Goal: Information Seeking & Learning: Check status

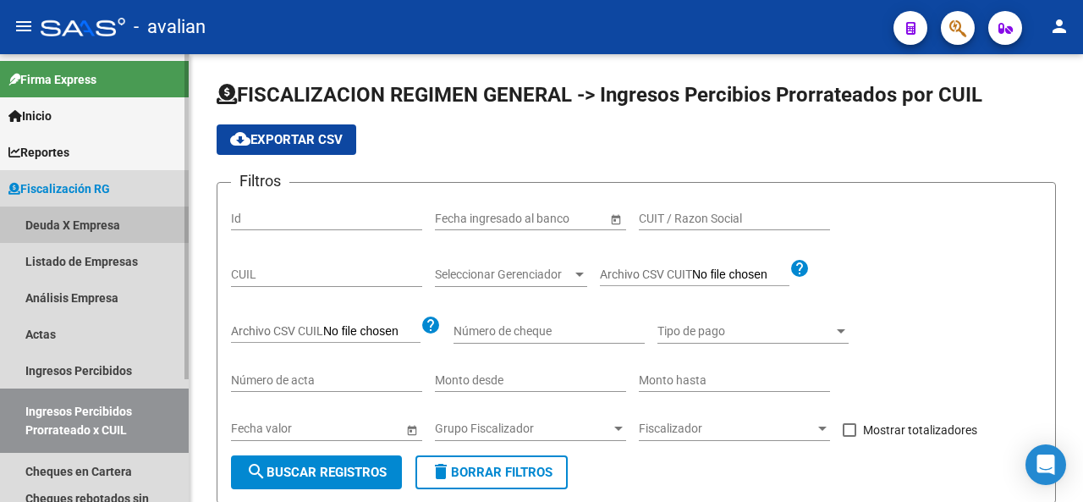
click at [61, 223] on link "Deuda X Empresa" at bounding box center [94, 224] width 189 height 36
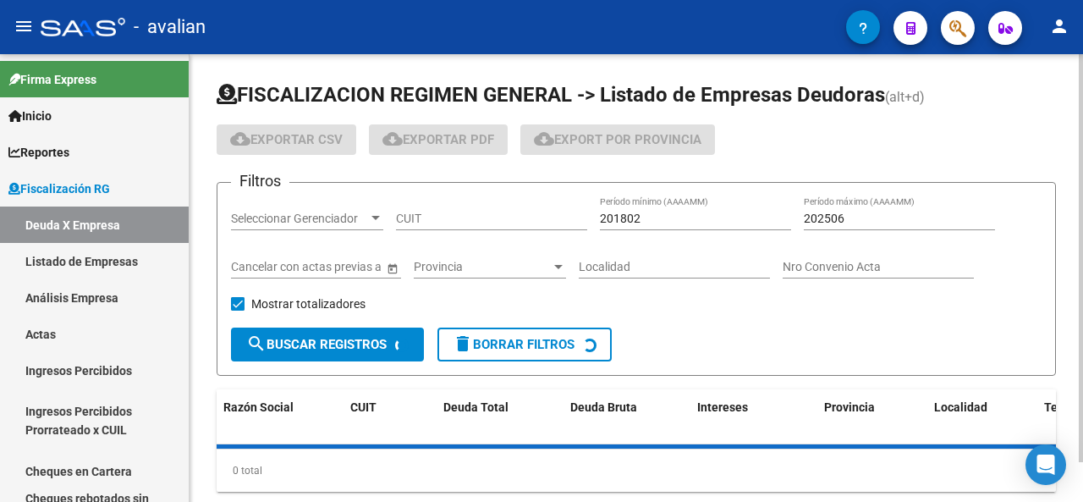
click at [448, 201] on div "CUIT" at bounding box center [491, 213] width 191 height 34
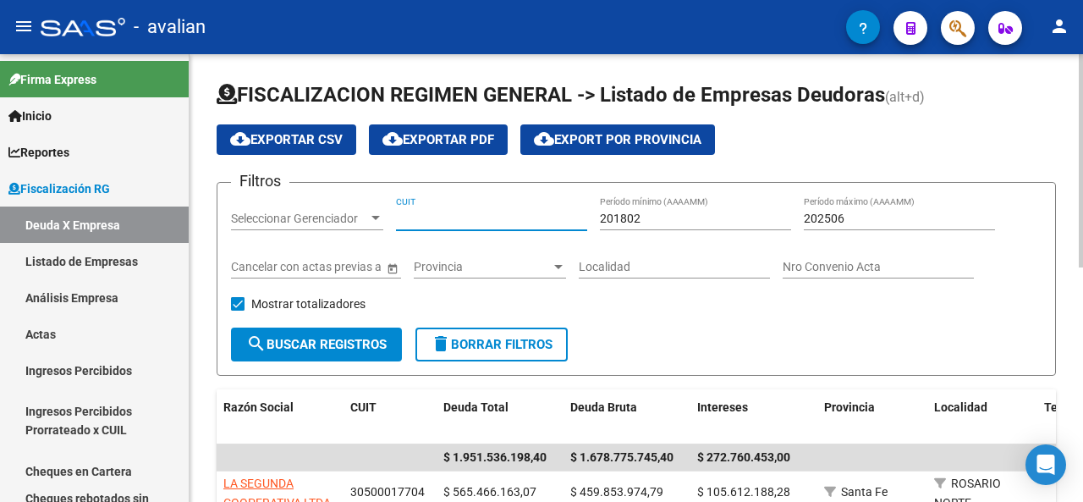
click at [454, 216] on input "CUIT" at bounding box center [491, 219] width 191 height 14
paste input "30-71794254-6"
type input "30-71794254-6"
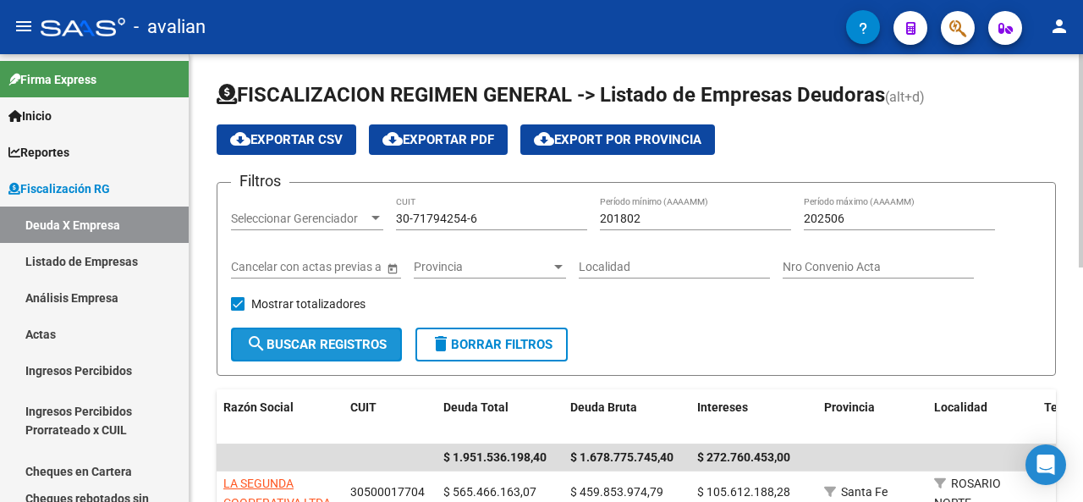
click at [349, 356] on button "search Buscar Registros" at bounding box center [316, 345] width 171 height 34
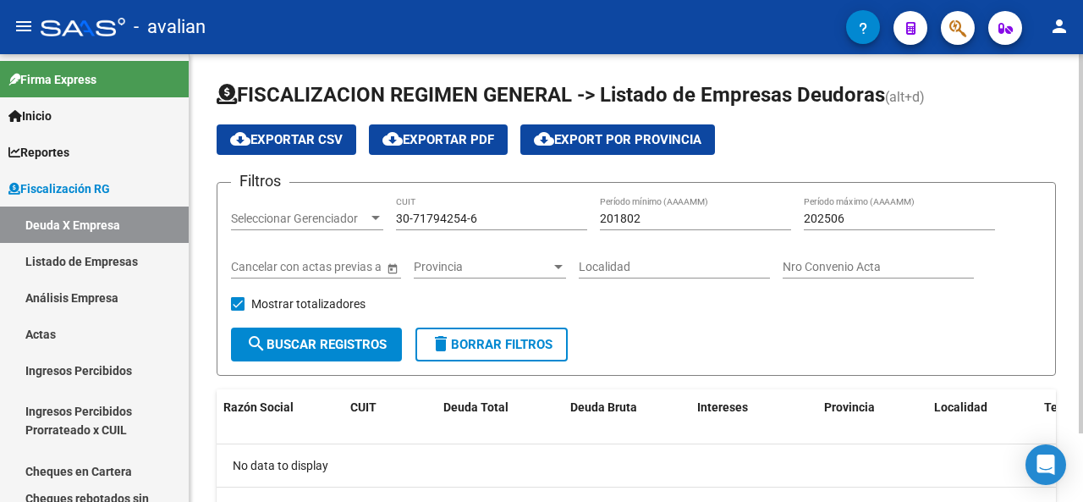
scroll to position [80, 0]
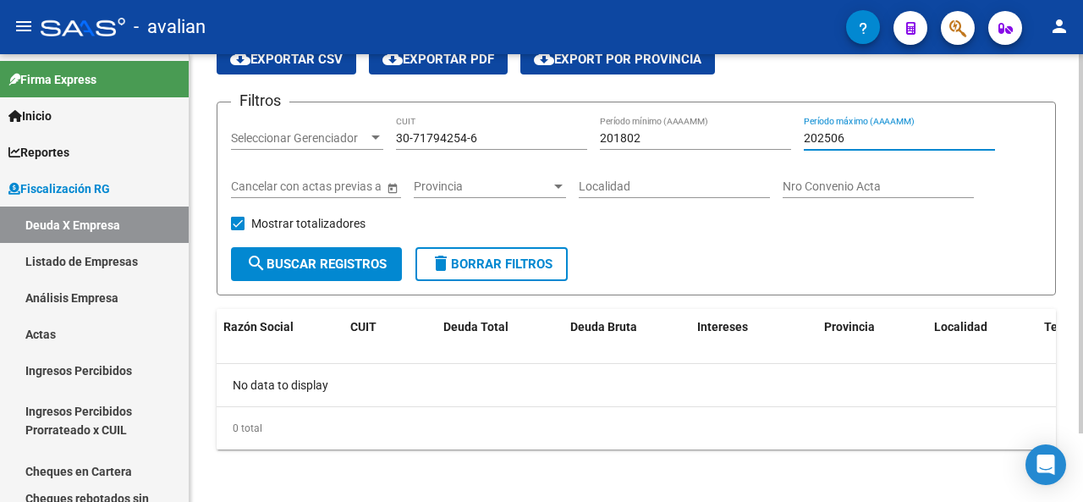
drag, startPoint x: 851, startPoint y: 138, endPoint x: 836, endPoint y: 145, distance: 16.7
click at [836, 145] on div "202506 Período máximo (AAAAMM)" at bounding box center [899, 133] width 191 height 34
type input "202508"
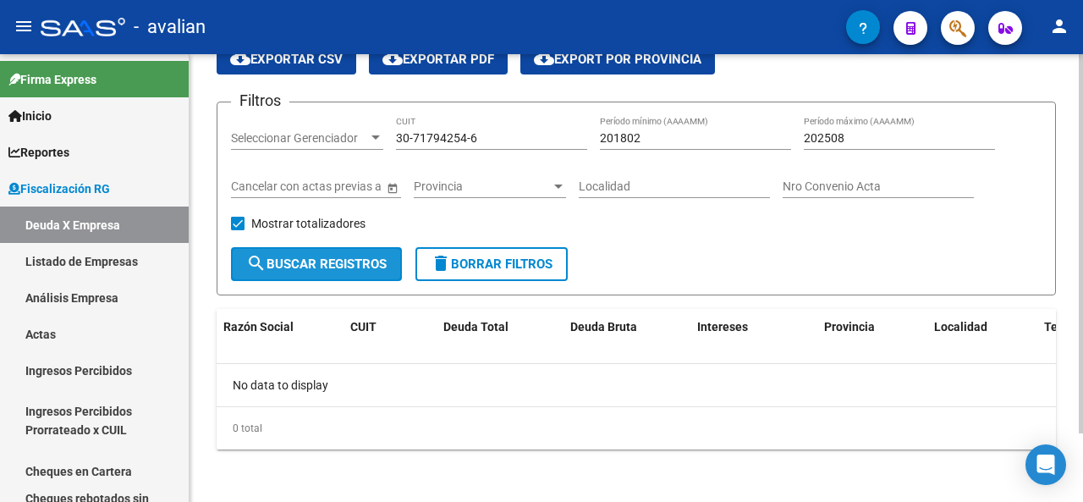
click at [303, 272] on button "search Buscar Registros" at bounding box center [316, 264] width 171 height 34
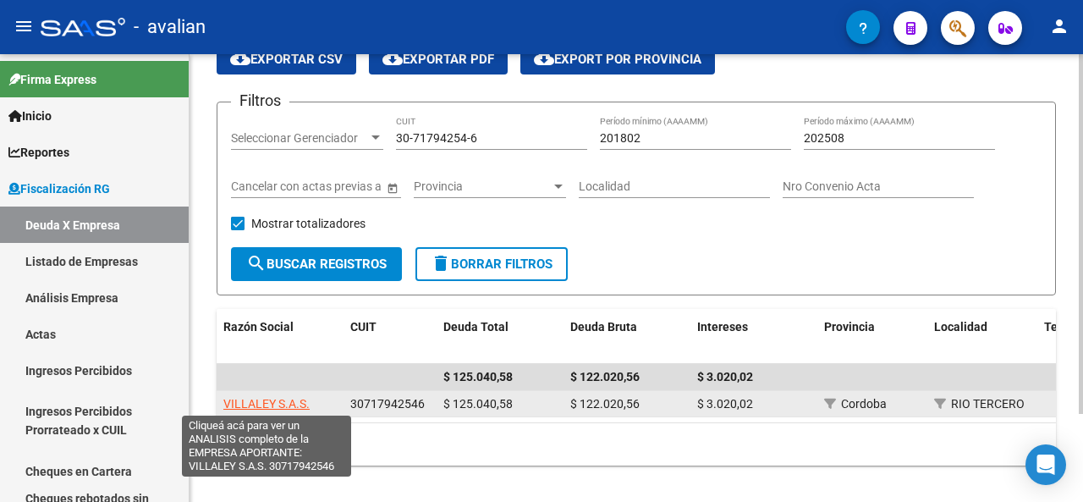
click at [273, 401] on span "VILLALEY S.A.S." at bounding box center [266, 404] width 86 height 14
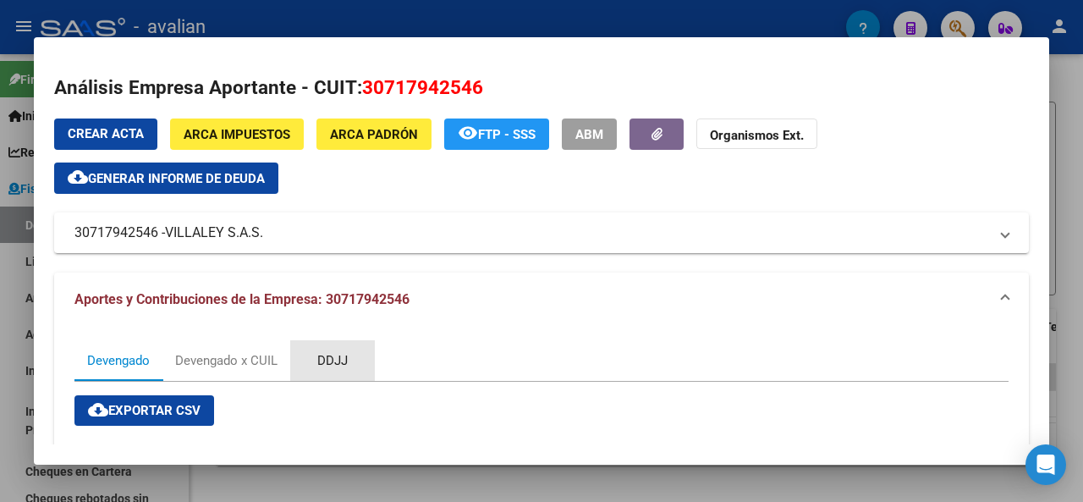
click at [335, 357] on div "DDJJ" at bounding box center [332, 360] width 30 height 19
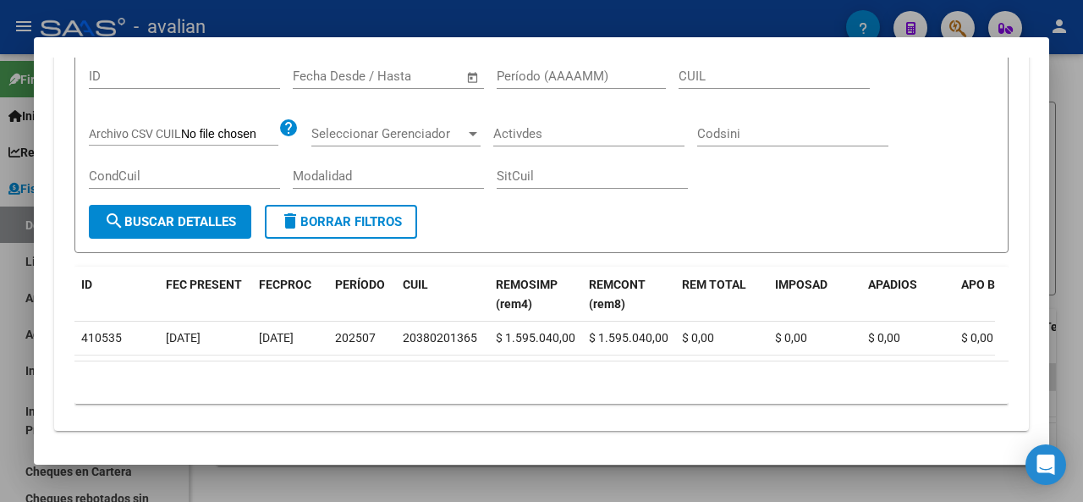
scroll to position [423, 0]
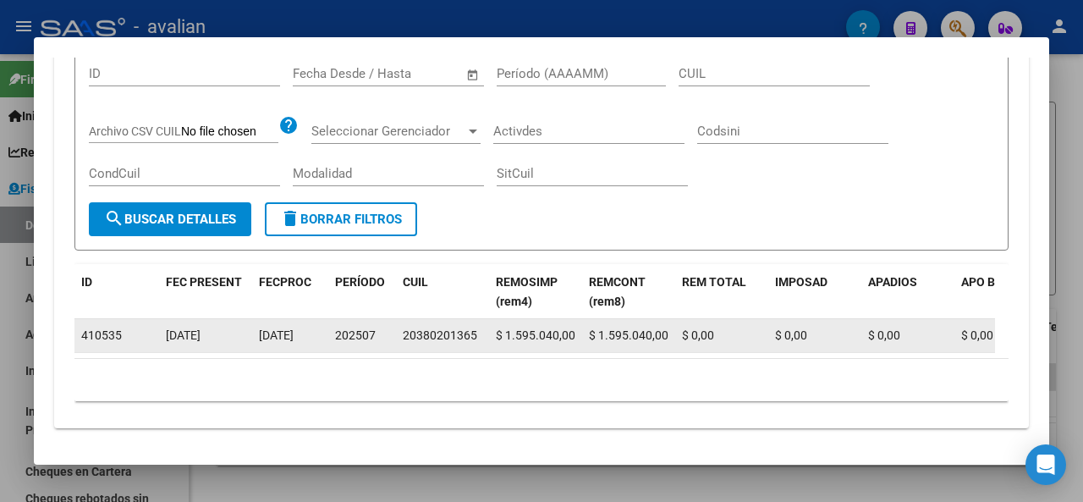
drag, startPoint x: 404, startPoint y: 338, endPoint x: 474, endPoint y: 338, distance: 70.2
click at [474, 338] on div "20380201365" at bounding box center [440, 335] width 74 height 19
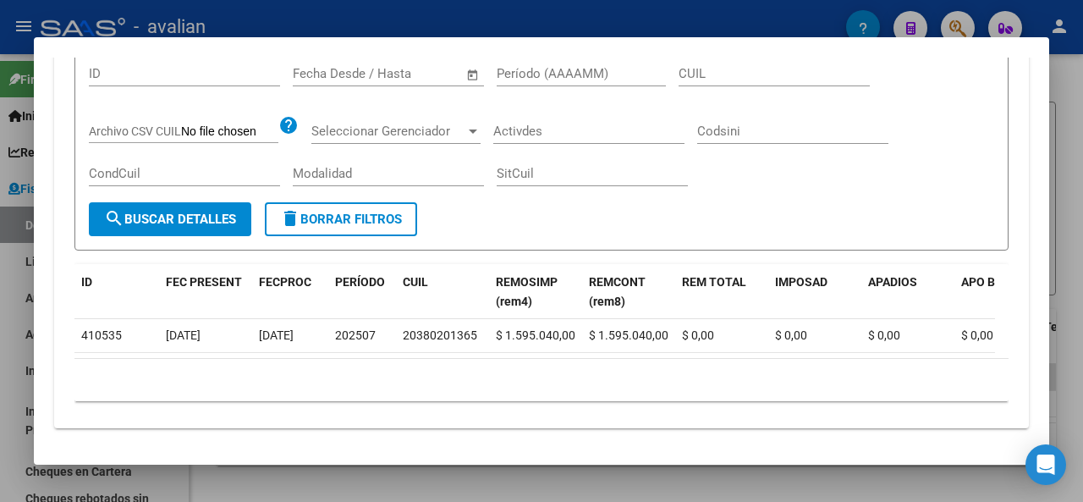
copy div "20380201365"
click at [1067, 124] on div at bounding box center [541, 251] width 1083 height 502
